Goal: Transaction & Acquisition: Purchase product/service

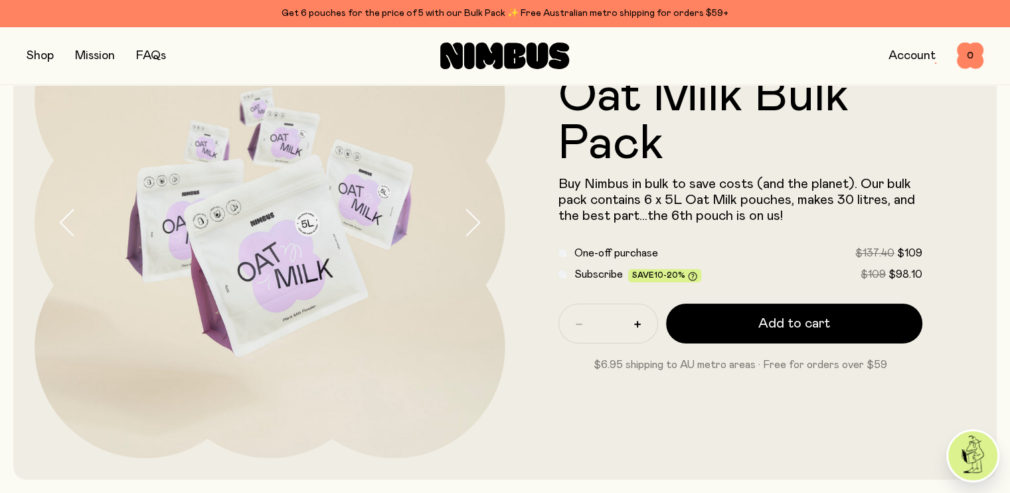
scroll to position [105, 0]
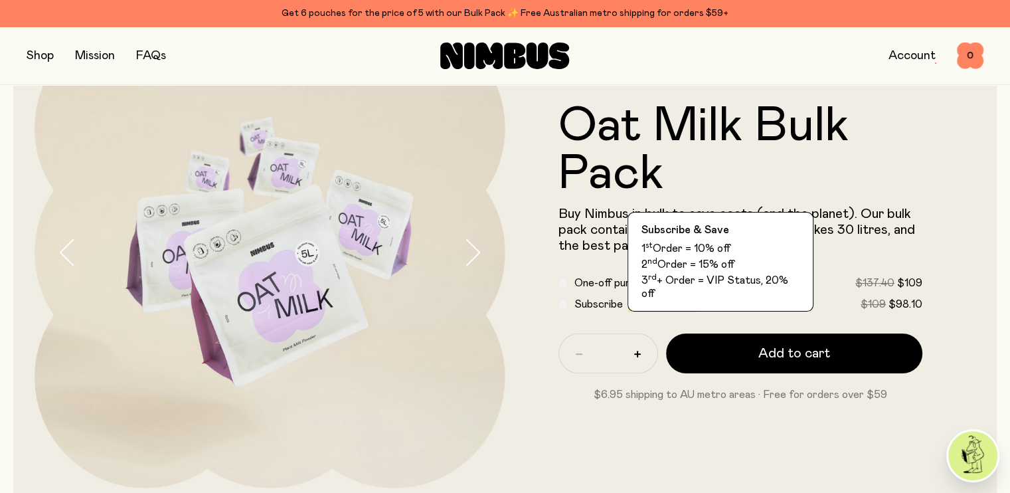
click at [691, 307] on icon at bounding box center [692, 305] width 3 height 4
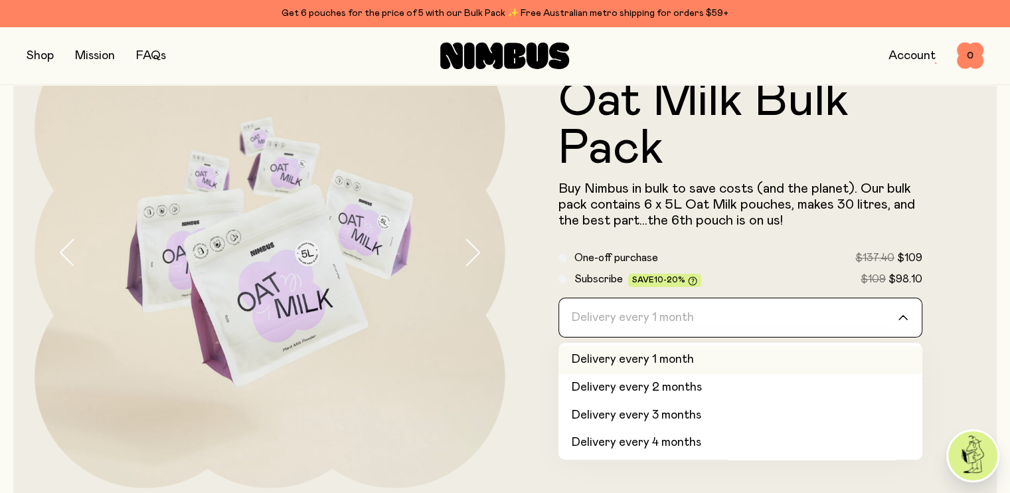
drag, startPoint x: 691, startPoint y: 307, endPoint x: 693, endPoint y: 286, distance: 22.0
click at [693, 286] on div "One-off purchase $137.40 $109 Subscribe Save 10-20% $109 $98.10 Delivery every …" at bounding box center [740, 294] width 365 height 88
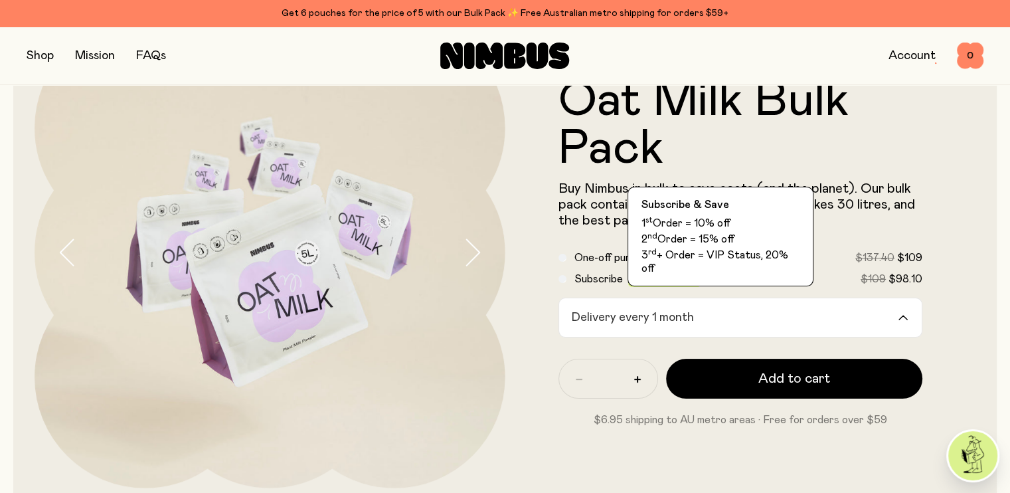
click at [693, 285] on icon at bounding box center [692, 280] width 9 height 9
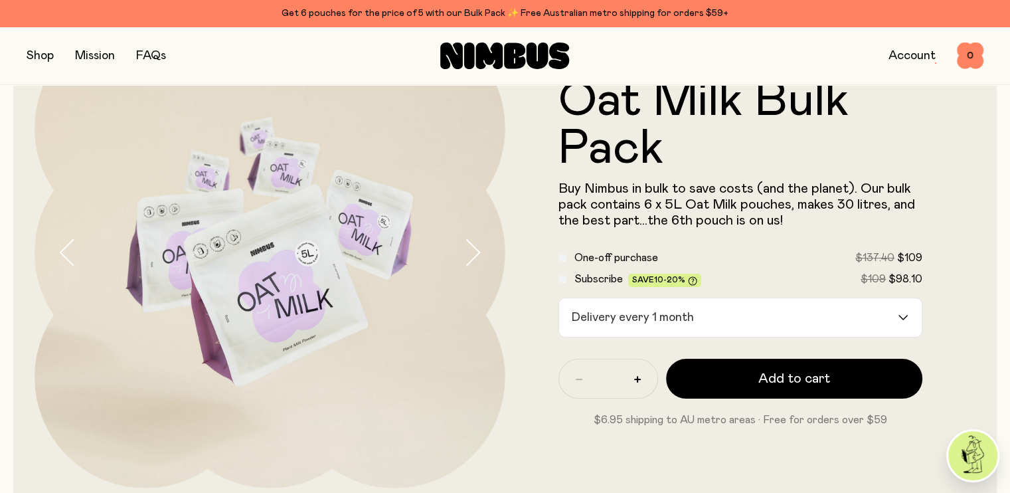
click at [693, 285] on icon at bounding box center [692, 280] width 9 height 9
click at [688, 282] on icon at bounding box center [692, 280] width 9 height 9
click at [693, 284] on icon at bounding box center [692, 280] width 9 height 9
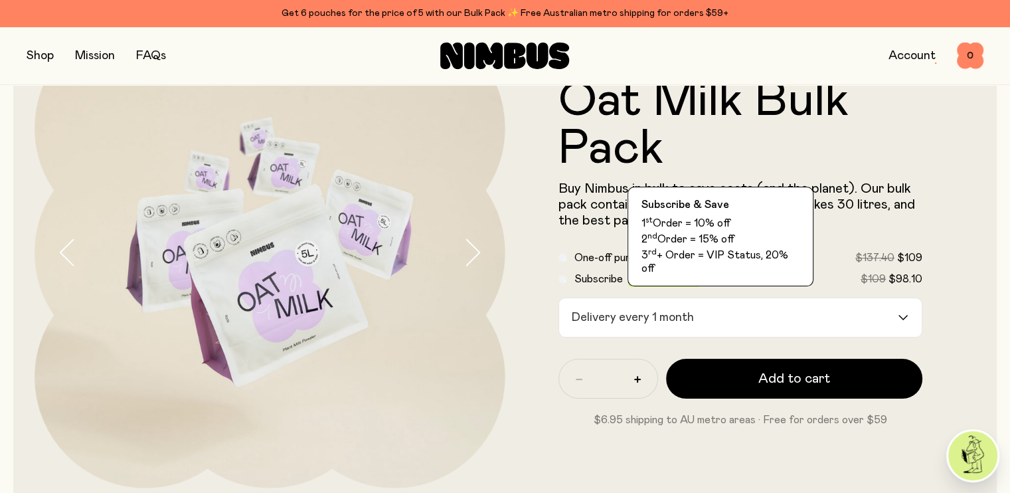
click at [691, 281] on icon at bounding box center [692, 280] width 9 height 9
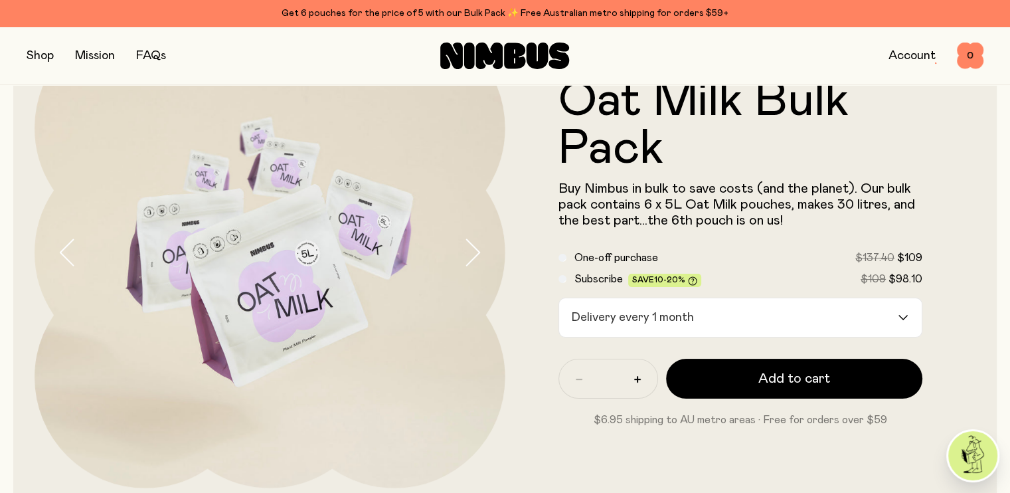
click at [691, 281] on icon at bounding box center [692, 280] width 9 height 9
click at [733, 249] on form "Oat Milk Bulk Pack Buy Nimbus in bulk to save costs (and the planet). Our bulk …" at bounding box center [740, 252] width 471 height 351
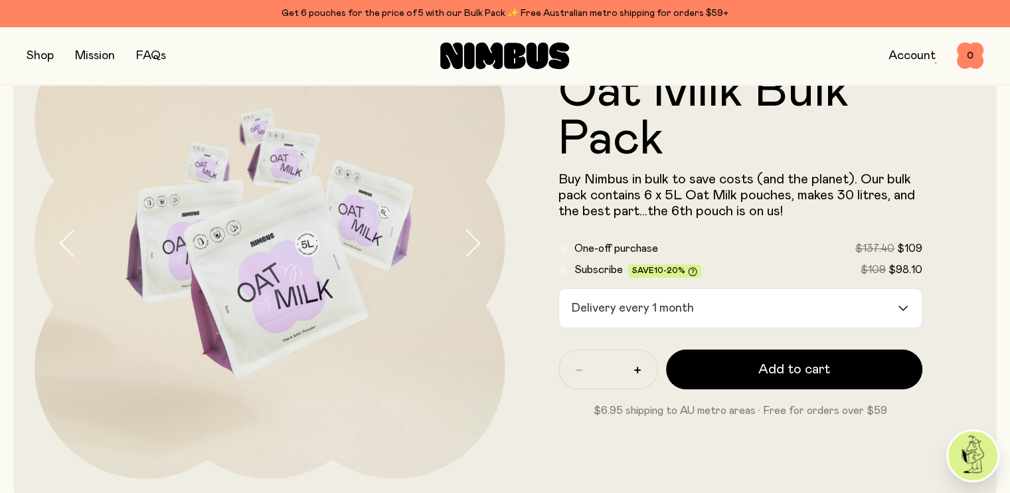
scroll to position [0, 0]
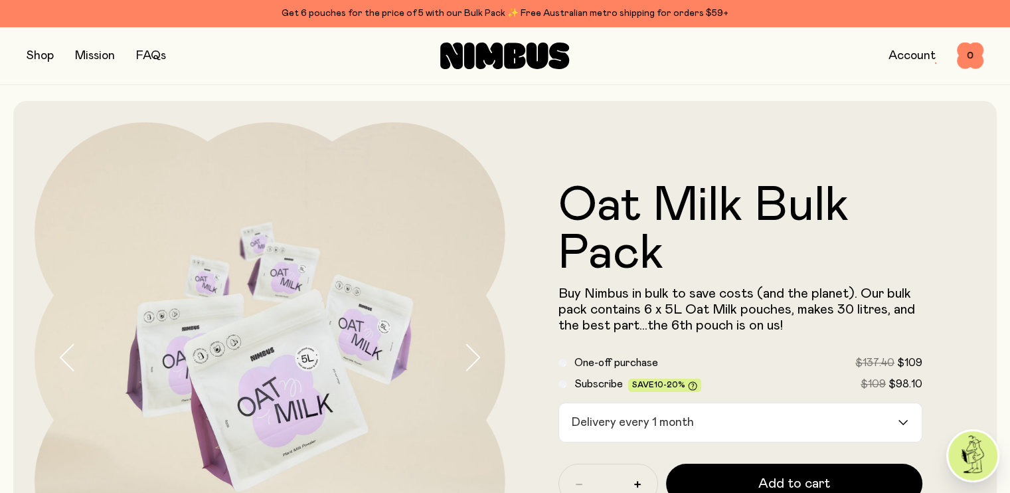
click at [972, 438] on img at bounding box center [972, 455] width 49 height 49
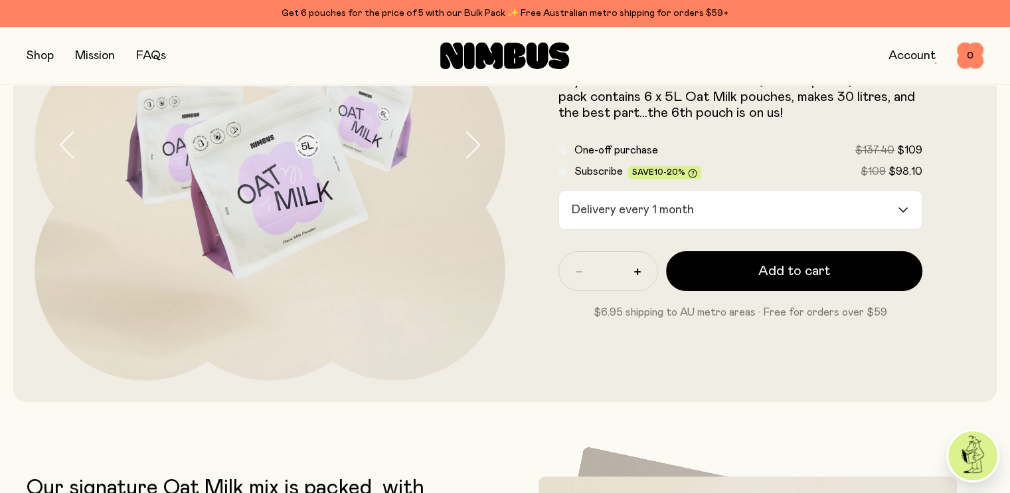
scroll to position [214, 0]
